Goal: Transaction & Acquisition: Purchase product/service

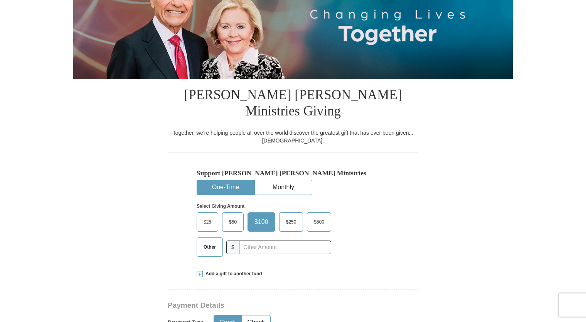
scroll to position [154, 0]
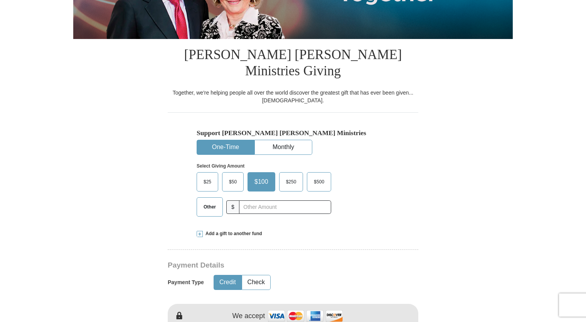
click at [289, 176] on span "$250" at bounding box center [291, 182] width 18 height 12
click at [0, 0] on input "$250" at bounding box center [0, 0] width 0 height 0
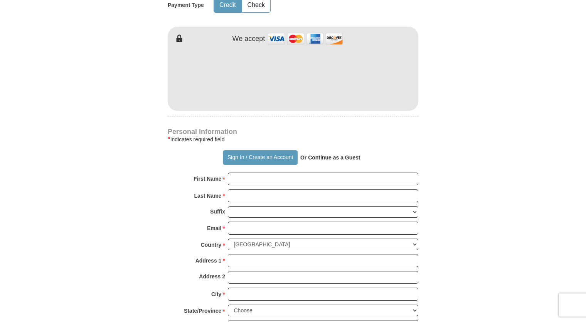
scroll to position [463, 0]
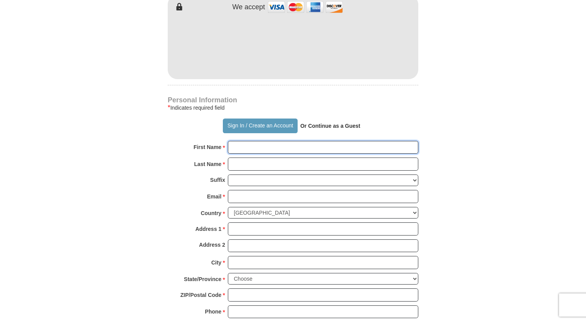
click at [285, 141] on input "First Name *" at bounding box center [323, 147] width 191 height 13
type input "[PERSON_NAME]"
type input "250.00"
type input "[PERSON_NAME]"
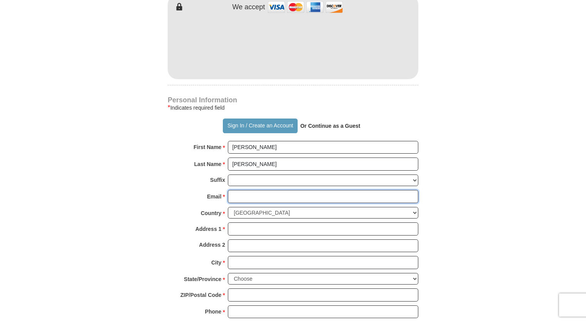
type input "[EMAIL_ADDRESS][DOMAIN_NAME]"
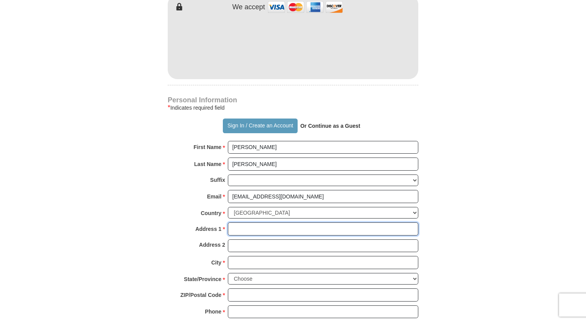
type input "PO Box 160"
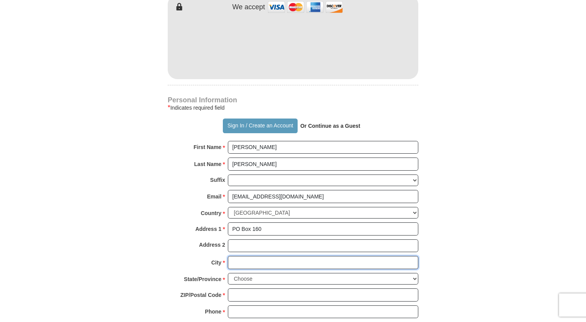
type input "[GEOGRAPHIC_DATA]"
select select "[GEOGRAPHIC_DATA]"
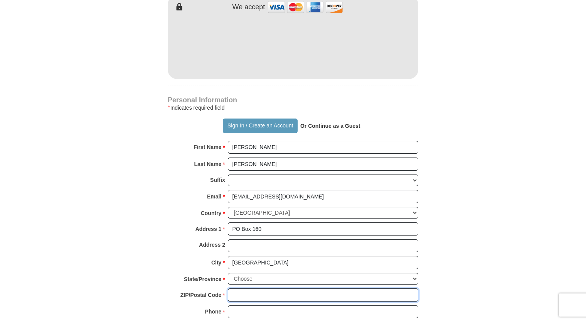
type input "76071"
type input "4693865876"
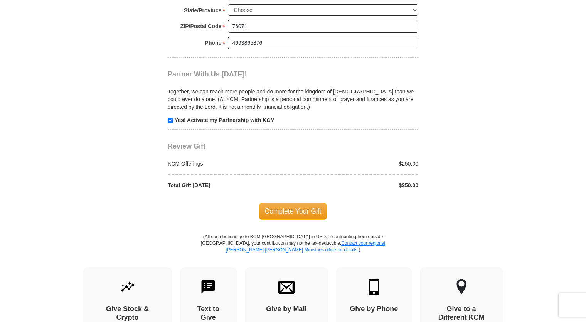
scroll to position [733, 0]
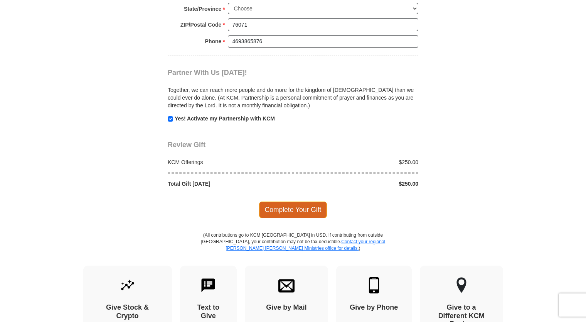
click at [307, 201] on span "Complete Your Gift" at bounding box center [293, 209] width 68 height 16
